Goal: Navigation & Orientation: Go to known website

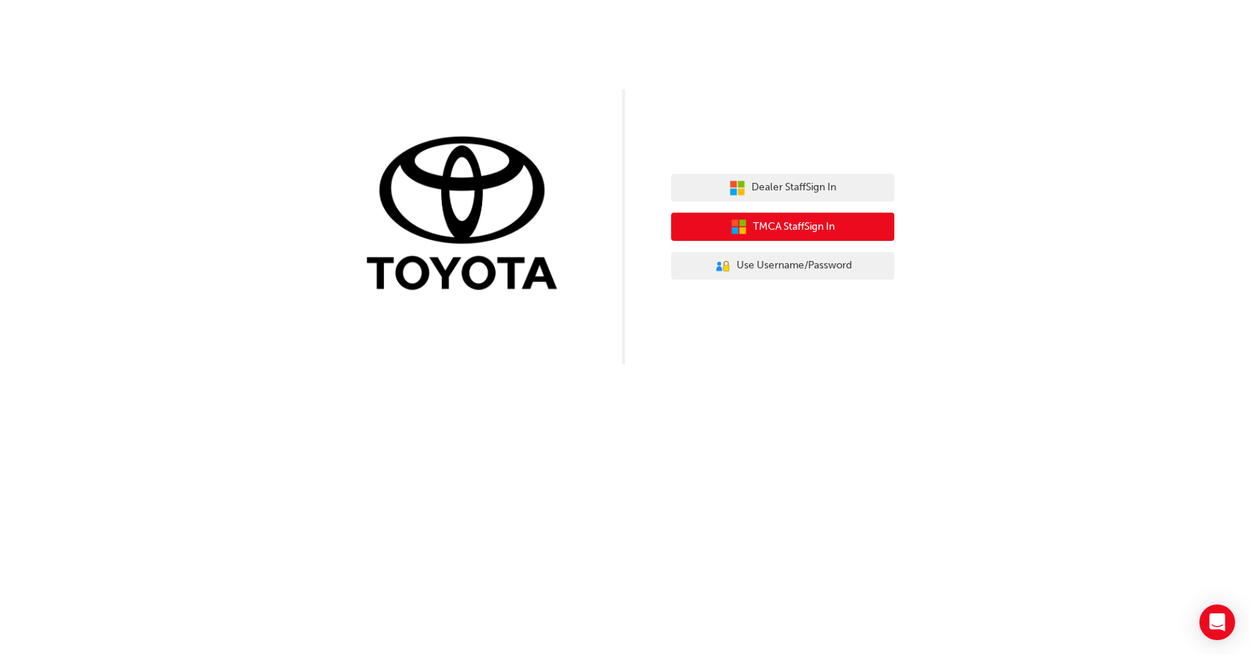
click at [742, 229] on icon "button" at bounding box center [742, 231] width 7 height 7
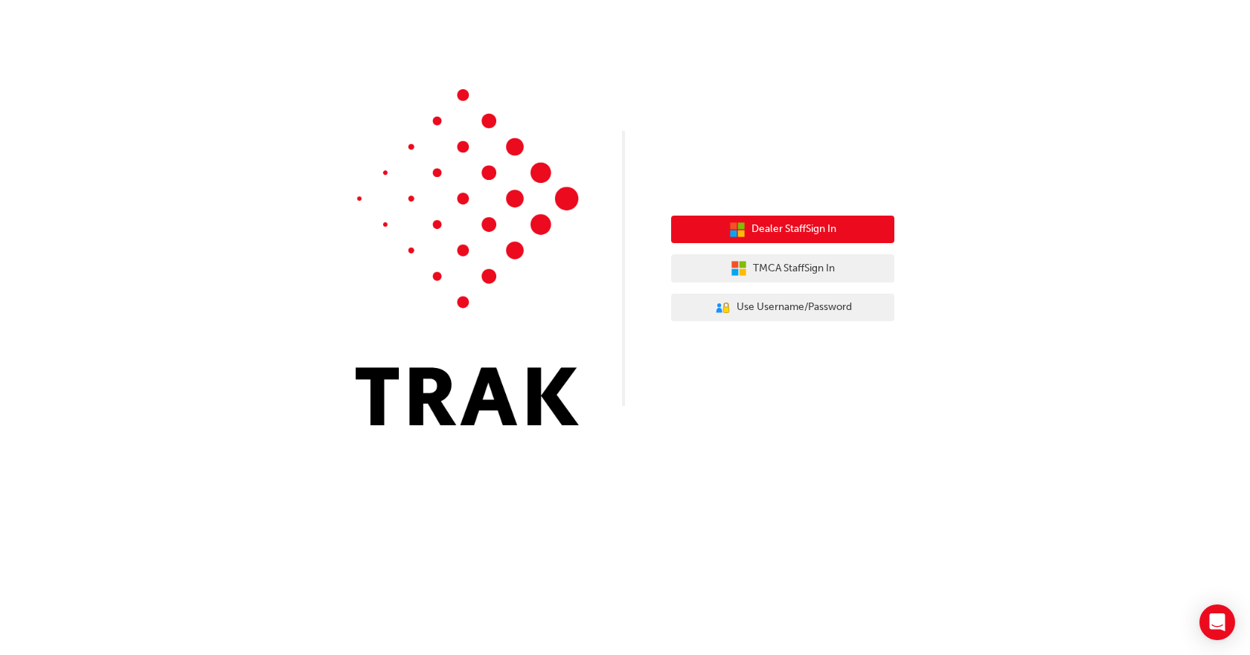
click at [753, 230] on span "Dealer Staff Sign In" at bounding box center [793, 229] width 85 height 17
